Goal: Task Accomplishment & Management: Manage account settings

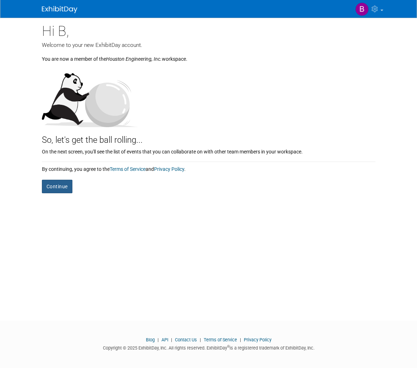
click at [58, 185] on button "Continue" at bounding box center [57, 186] width 31 height 13
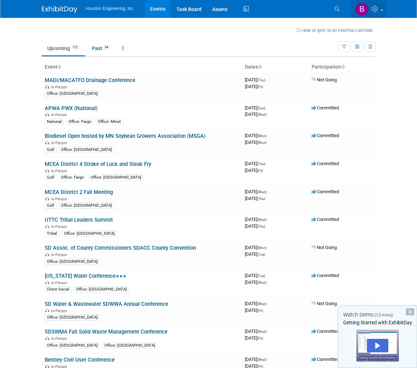
click at [360, 8] on img at bounding box center [361, 8] width 13 height 13
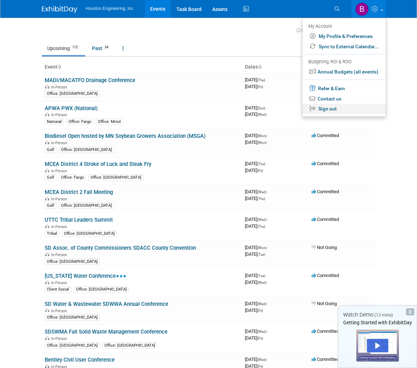
click at [338, 107] on link "Sign out" at bounding box center [344, 109] width 83 height 10
